Goal: Book appointment/travel/reservation

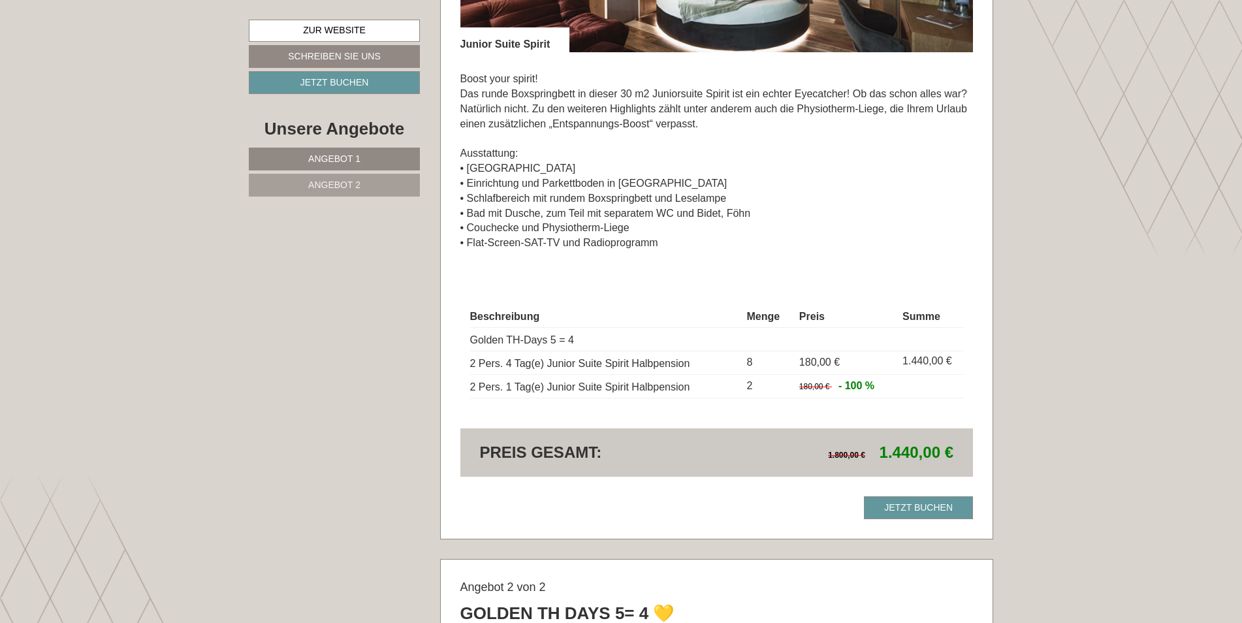
scroll to position [1241, 0]
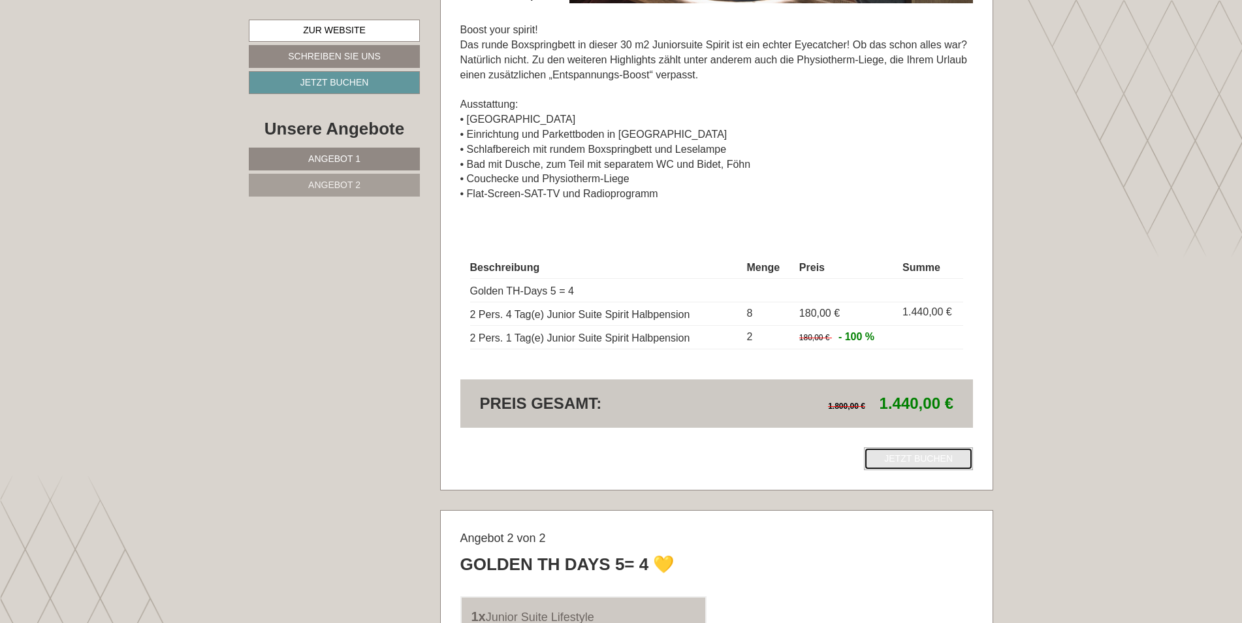
click at [910, 456] on link "Jetzt buchen" at bounding box center [918, 458] width 109 height 23
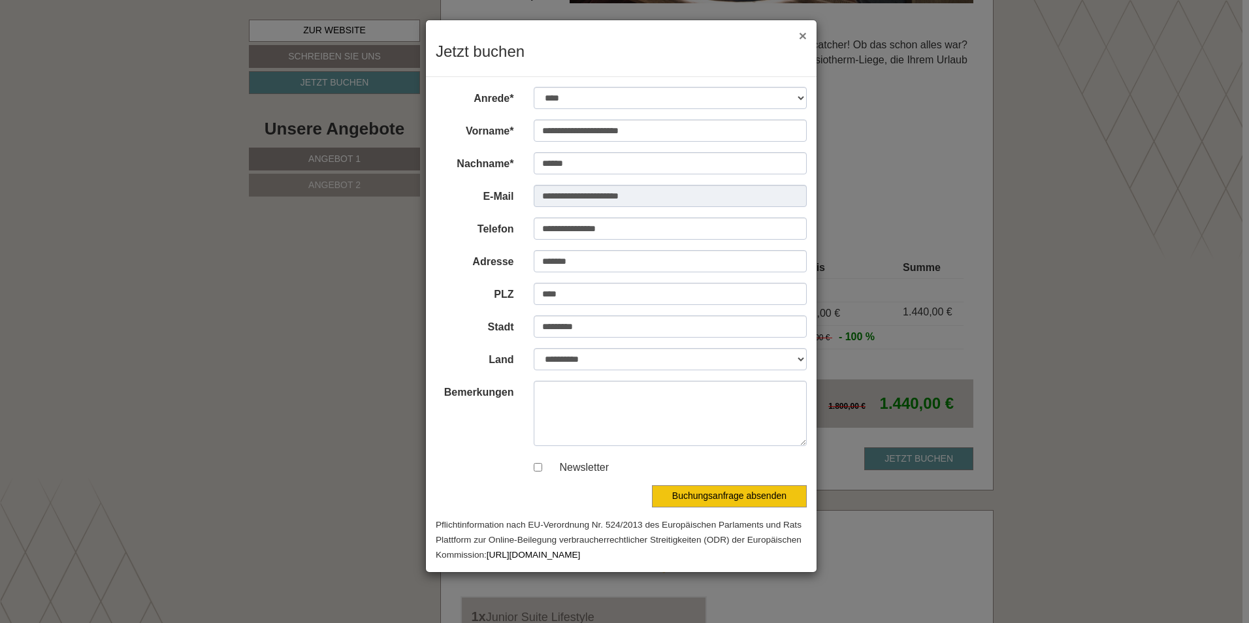
click at [803, 39] on button "×" at bounding box center [803, 36] width 8 height 14
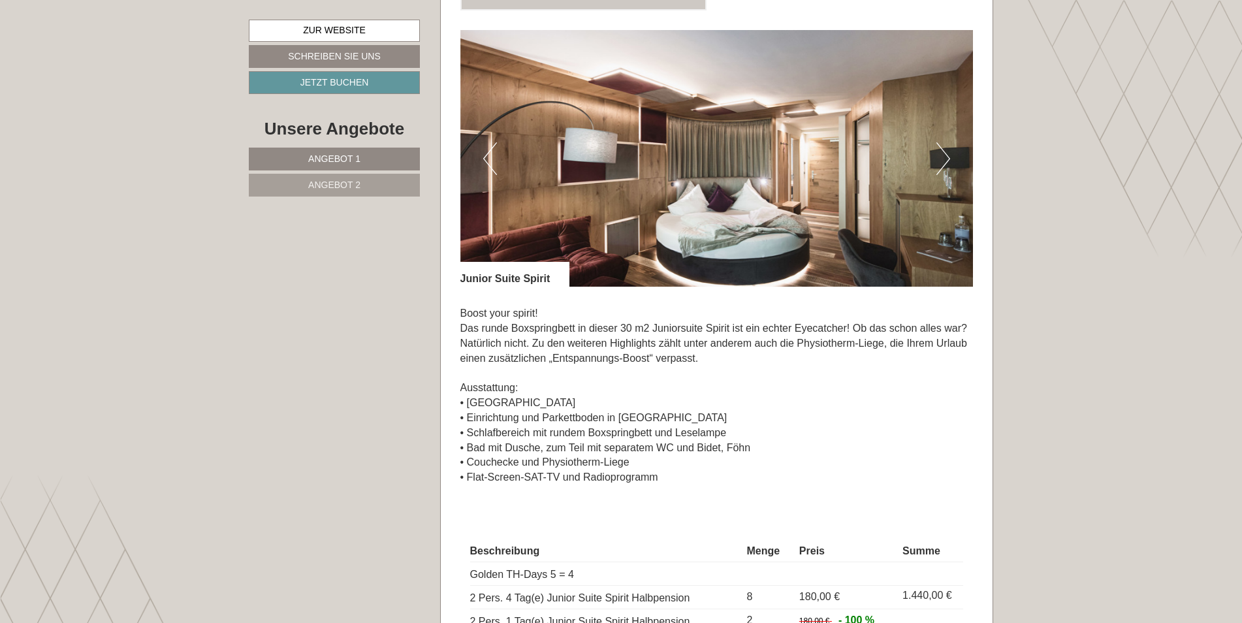
scroll to position [1045, 0]
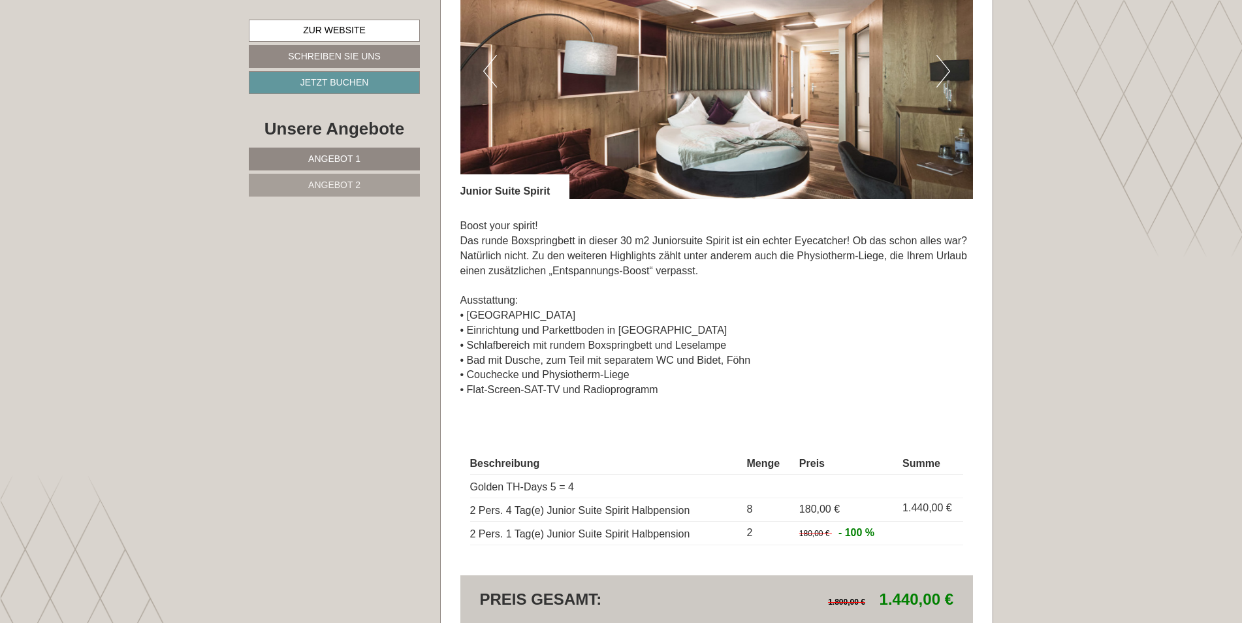
click at [942, 70] on button "Next" at bounding box center [944, 71] width 14 height 33
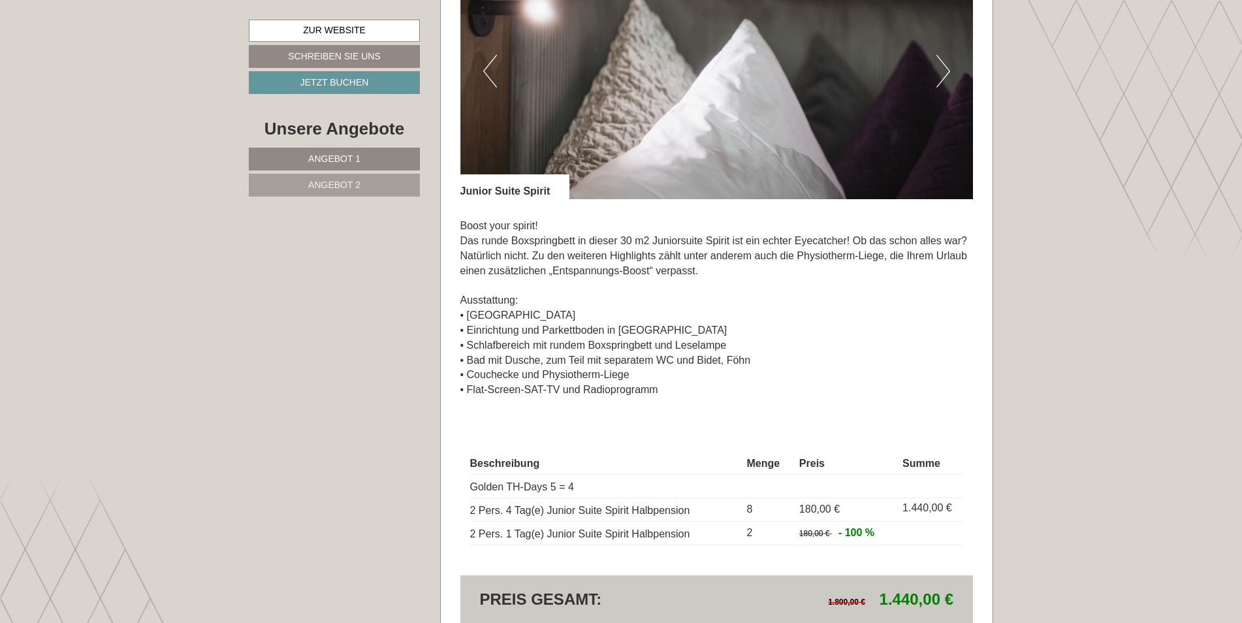
click at [942, 70] on button "Next" at bounding box center [944, 71] width 14 height 33
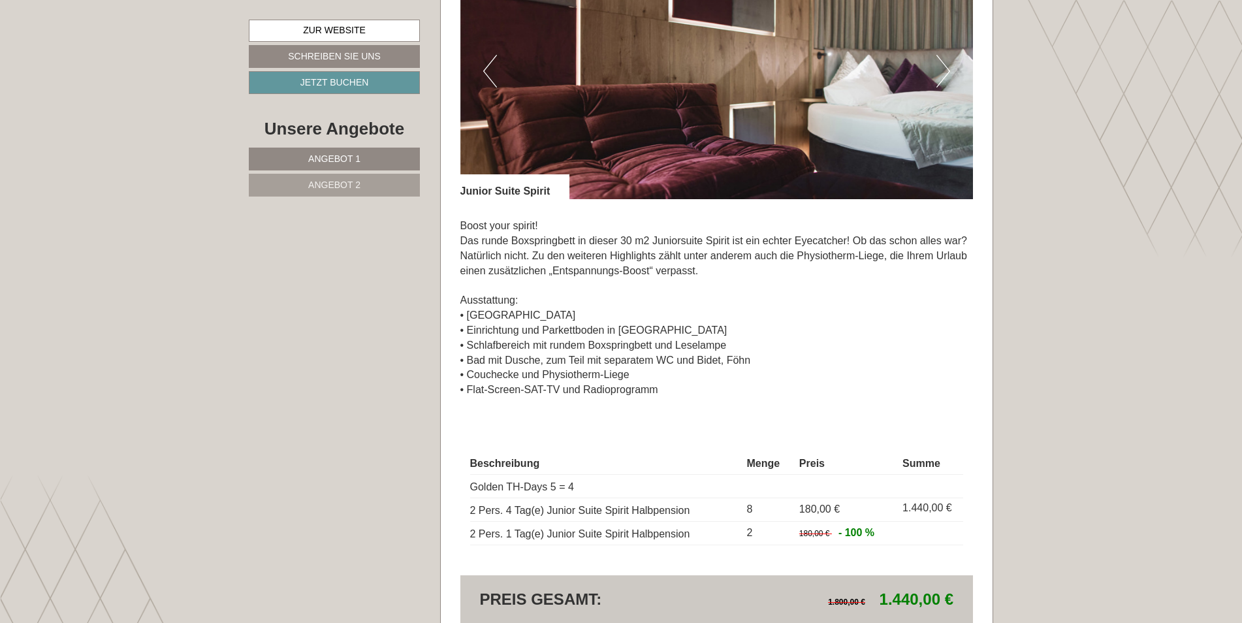
click at [942, 70] on button "Next" at bounding box center [944, 71] width 14 height 33
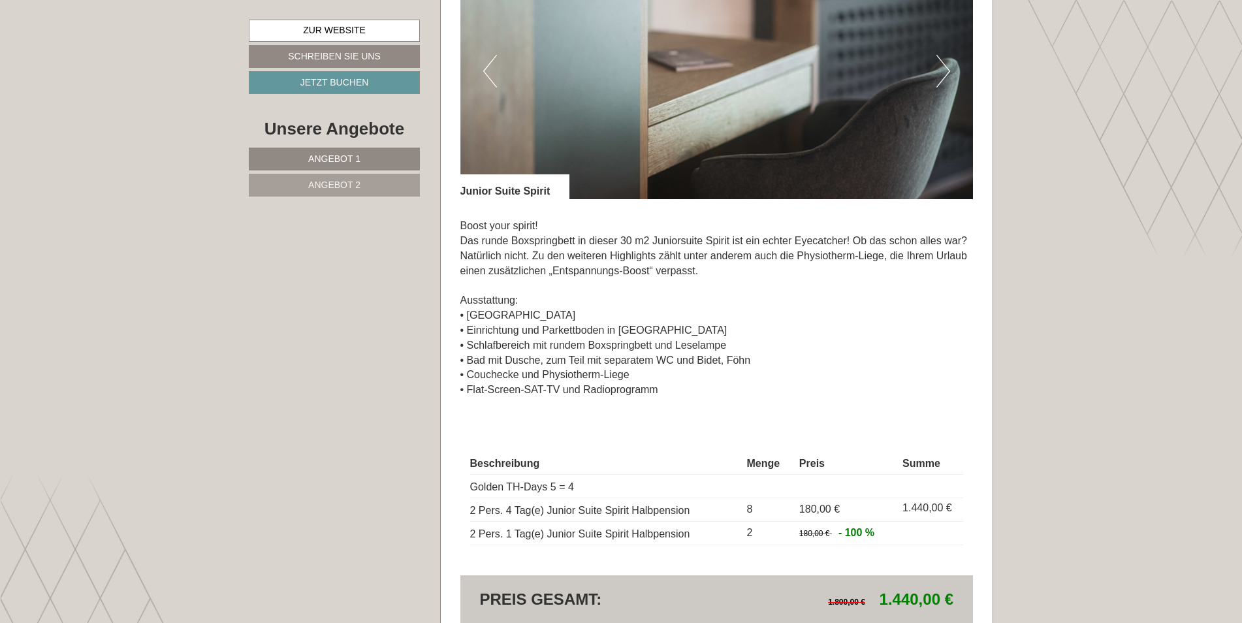
click at [942, 70] on button "Next" at bounding box center [944, 71] width 14 height 33
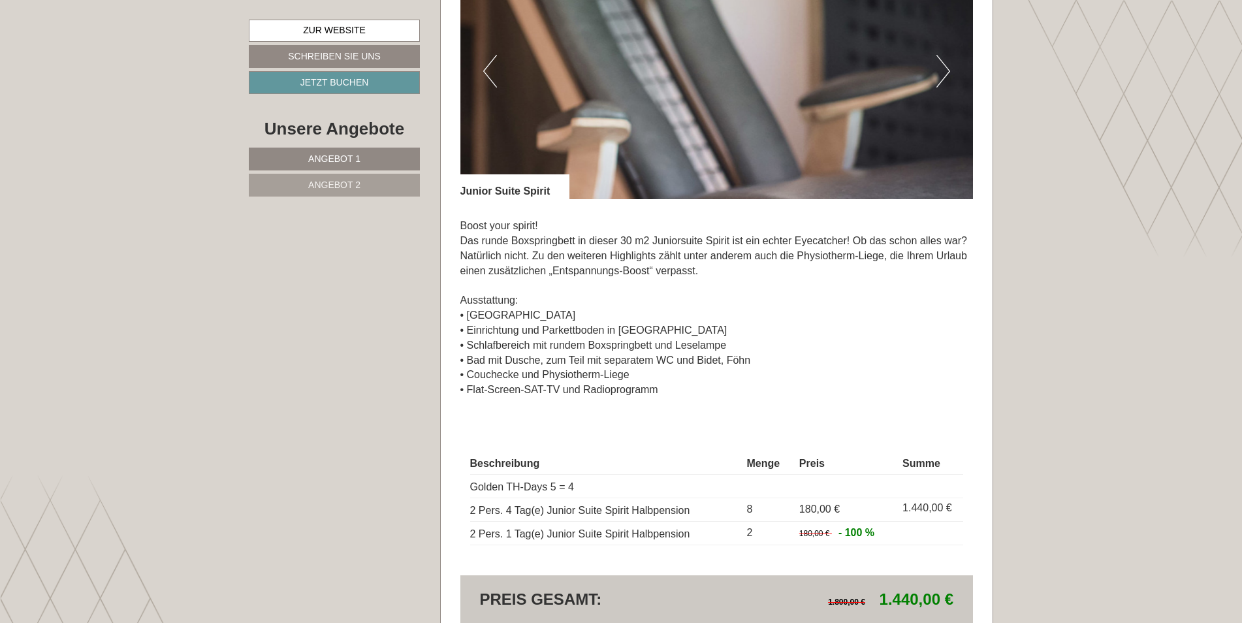
click at [942, 70] on button "Next" at bounding box center [944, 71] width 14 height 33
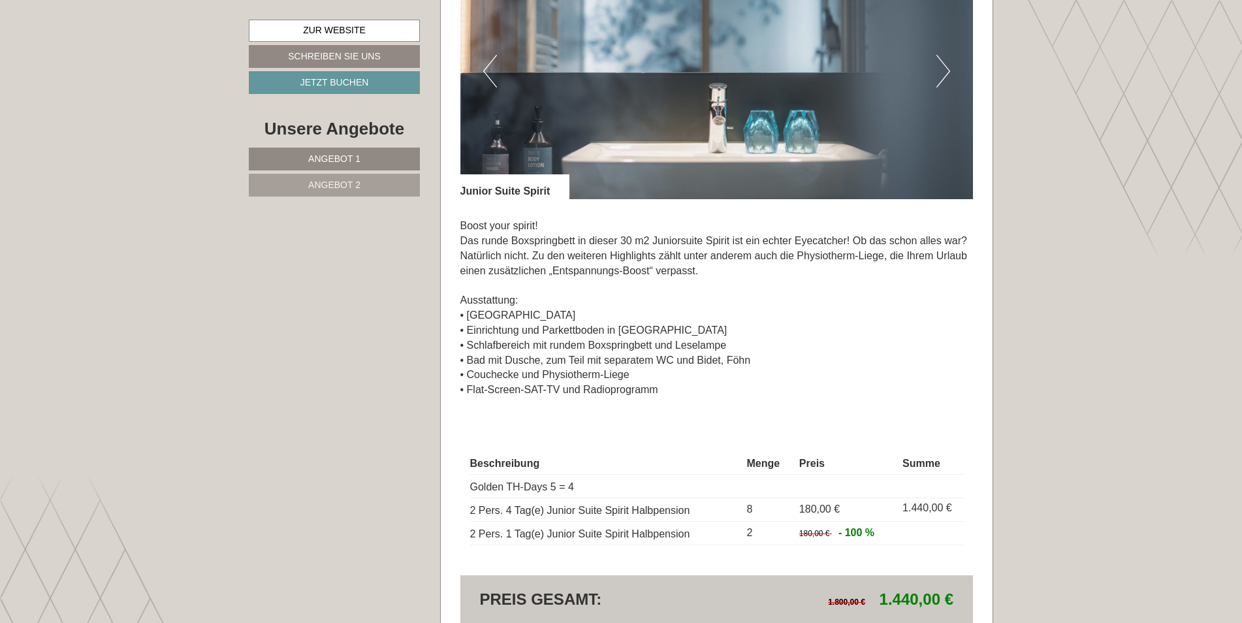
click at [942, 70] on button "Next" at bounding box center [944, 71] width 14 height 33
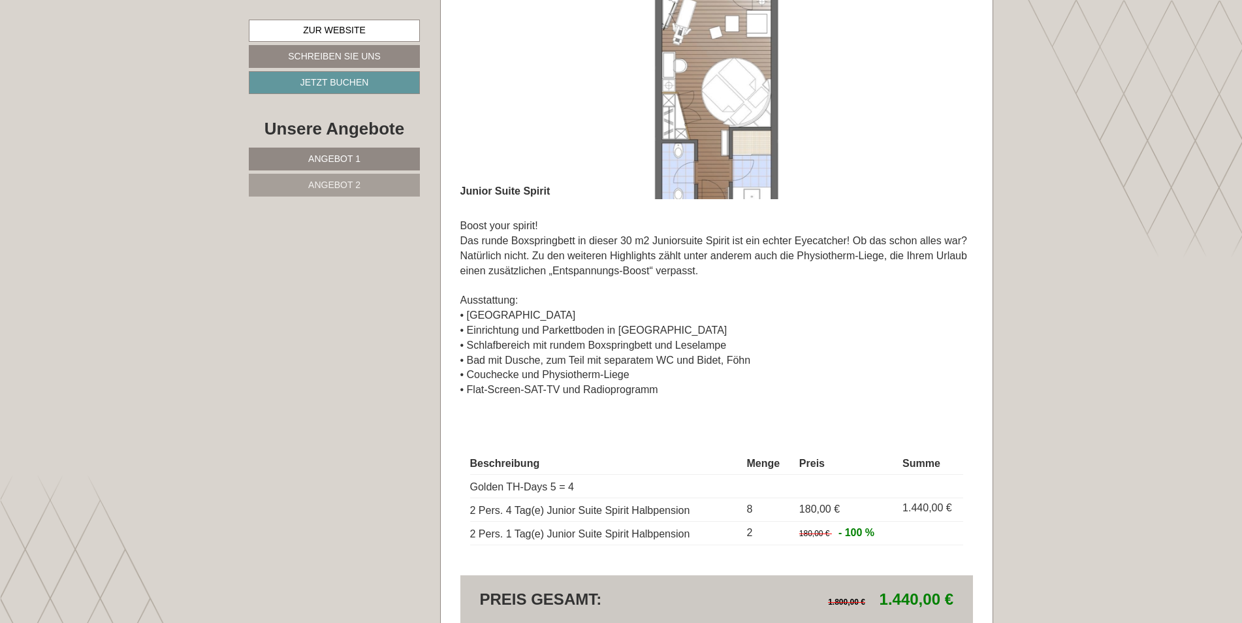
click at [942, 70] on button "Next" at bounding box center [944, 71] width 14 height 33
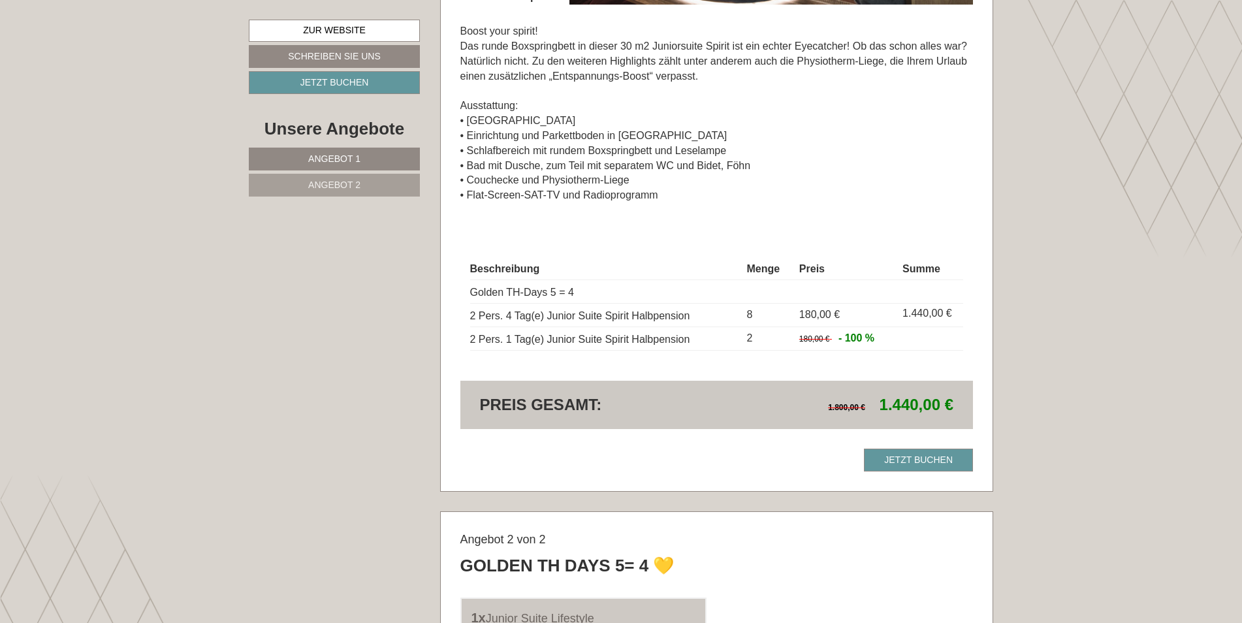
scroll to position [1241, 0]
click at [933, 456] on link "Jetzt buchen" at bounding box center [918, 458] width 109 height 23
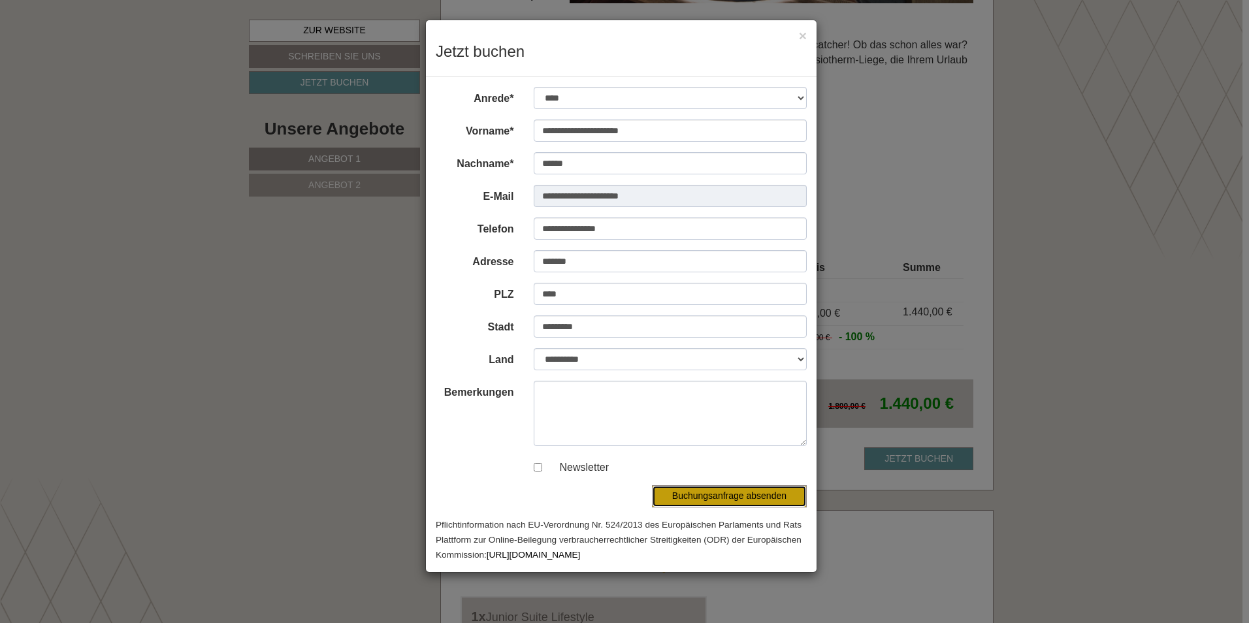
click at [720, 495] on button "Buchungsanfrage absenden" at bounding box center [729, 496] width 155 height 22
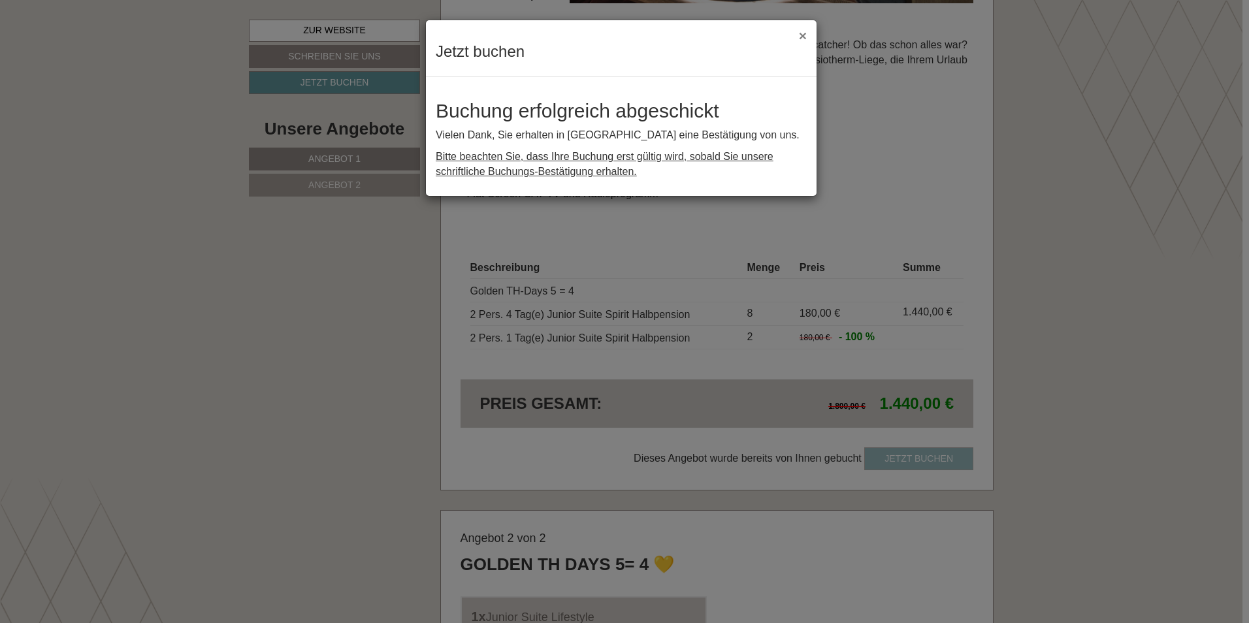
click at [799, 39] on button "×" at bounding box center [803, 36] width 8 height 14
